Goal: Task Accomplishment & Management: Complete application form

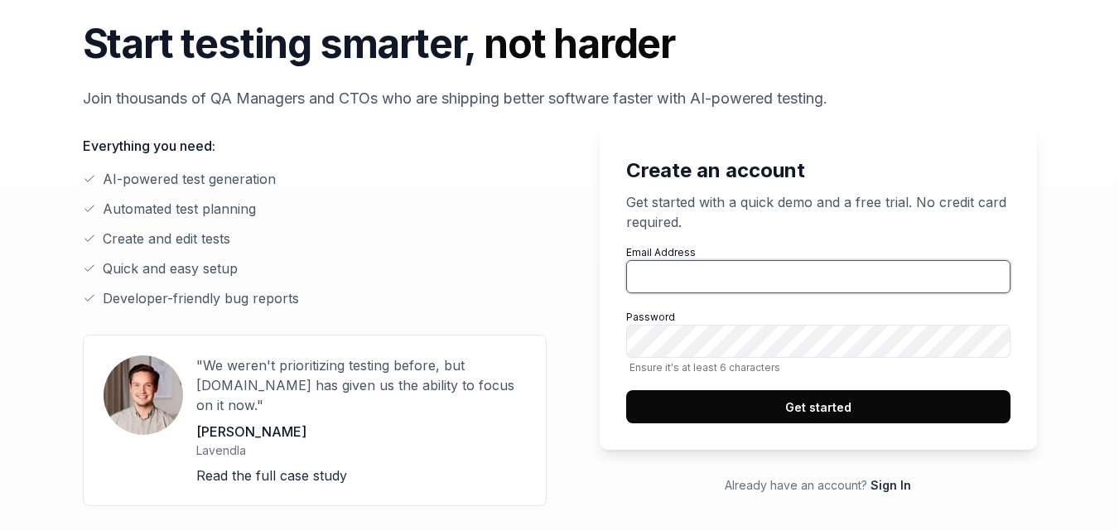
click at [751, 284] on input "Email Address" at bounding box center [818, 276] width 384 height 33
click at [739, 278] on input "Email Address" at bounding box center [818, 276] width 384 height 33
type input "[EMAIL_ADDRESS][DOMAIN_NAME]"
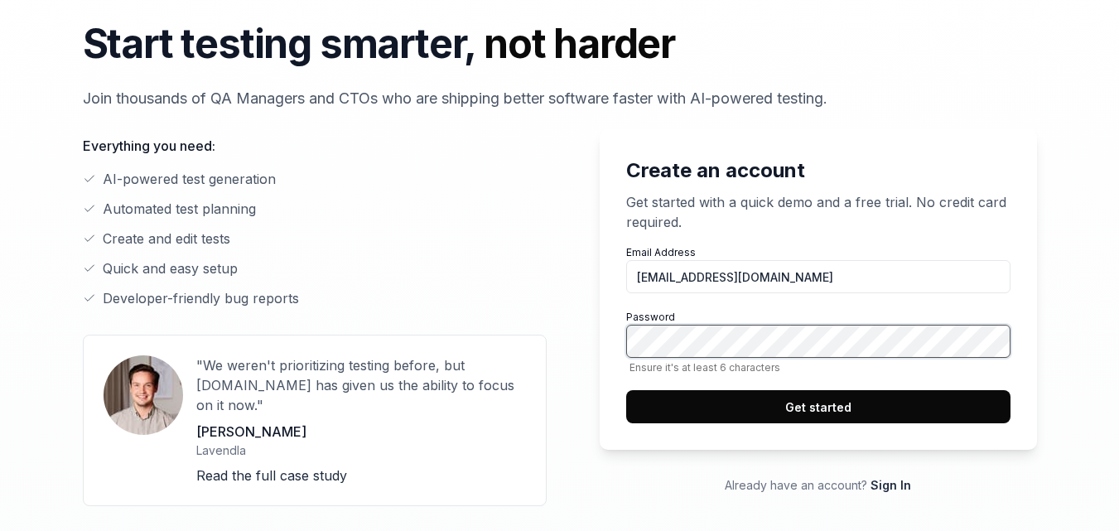
click at [626, 390] on button "Get started" at bounding box center [818, 406] width 384 height 33
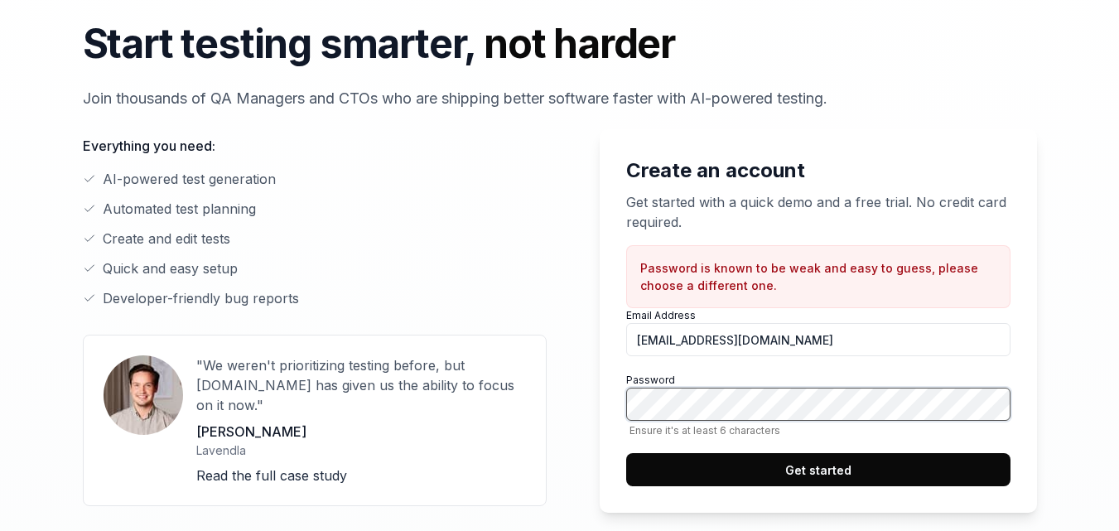
click at [577, 419] on div "Create an account Get started with a quick demo and a free trial. No credit car…" at bounding box center [805, 342] width 464 height 427
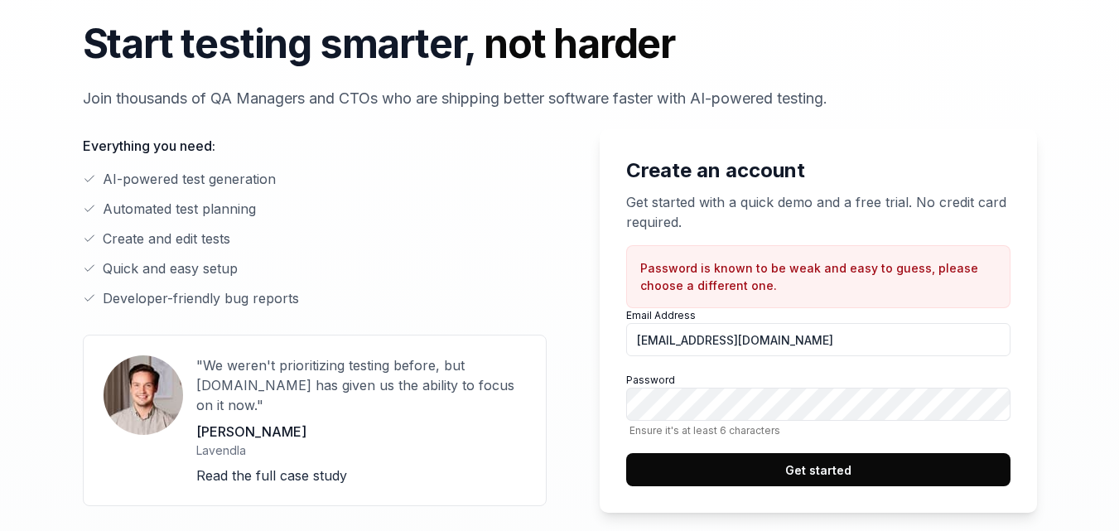
click at [684, 463] on button "Get started" at bounding box center [818, 469] width 384 height 33
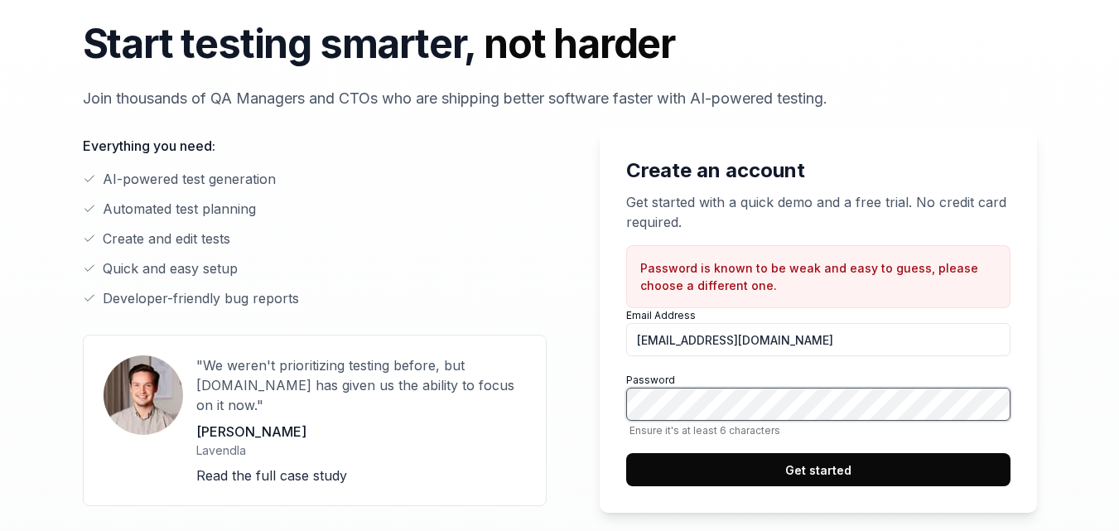
click at [578, 413] on div "Create an account Get started with a quick demo and a free trial. No credit car…" at bounding box center [805, 342] width 464 height 427
click at [626, 453] on button "Get started" at bounding box center [818, 469] width 384 height 33
